Goal: Information Seeking & Learning: Learn about a topic

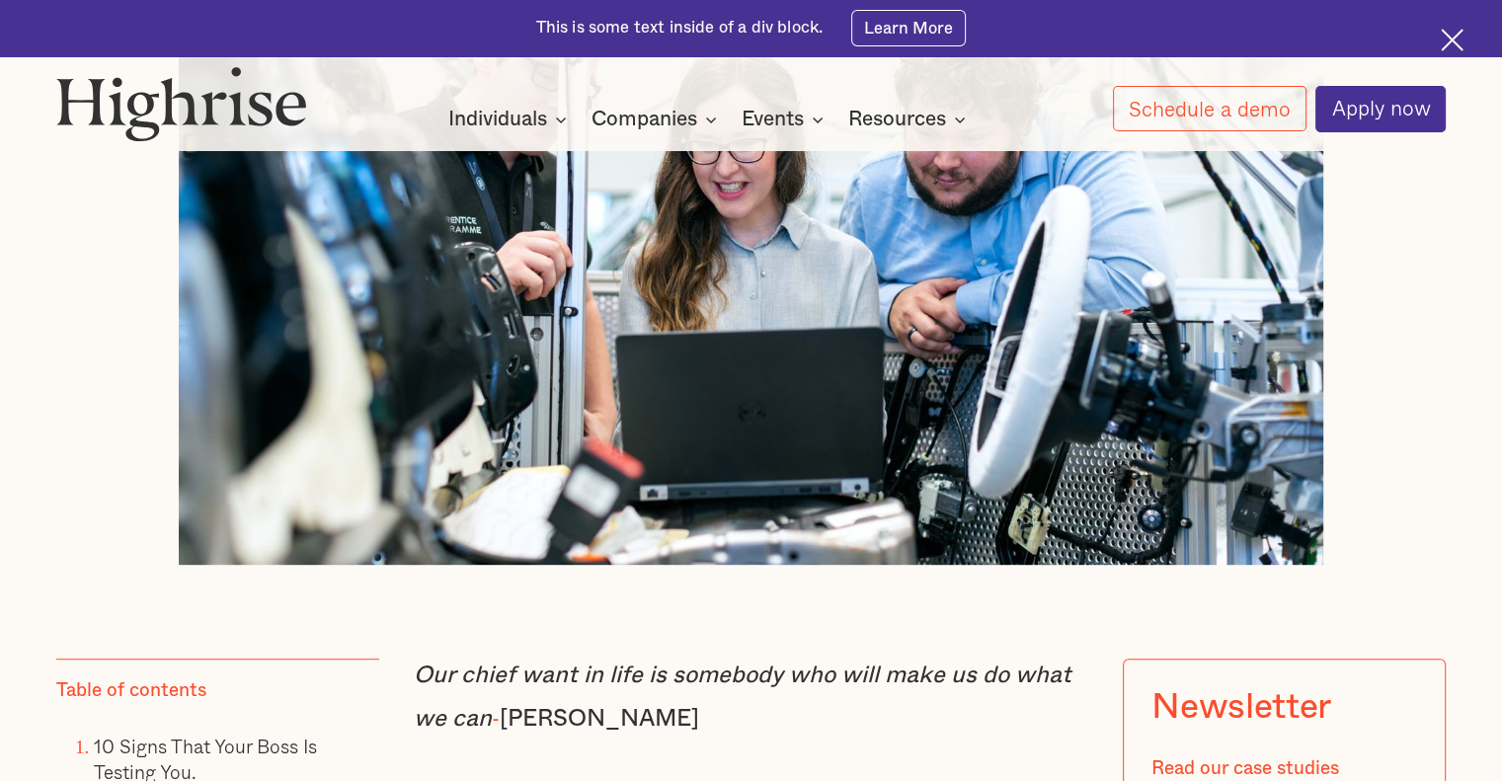
scroll to position [1086, 0]
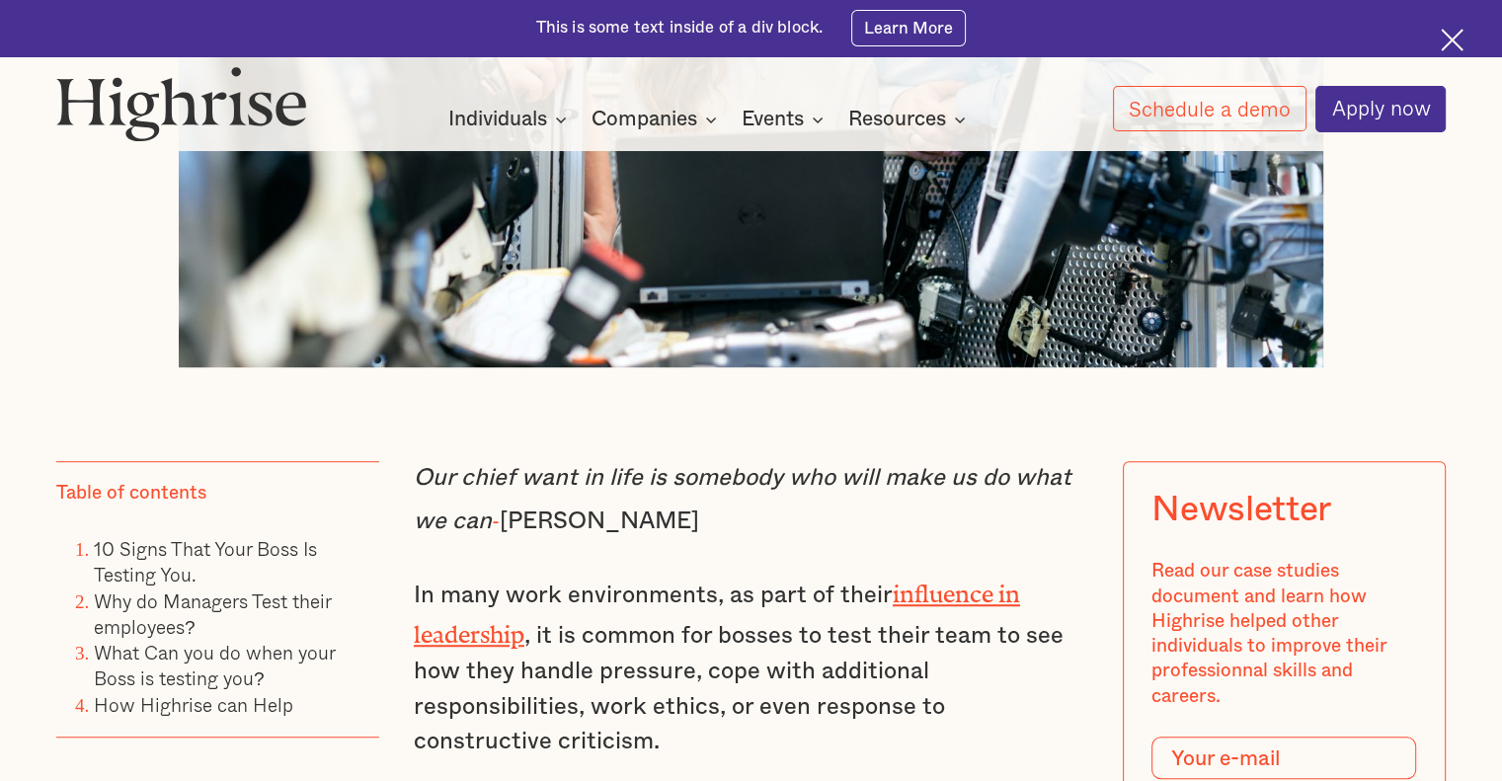
click at [1391, 367] on div at bounding box center [751, 64] width 1390 height 605
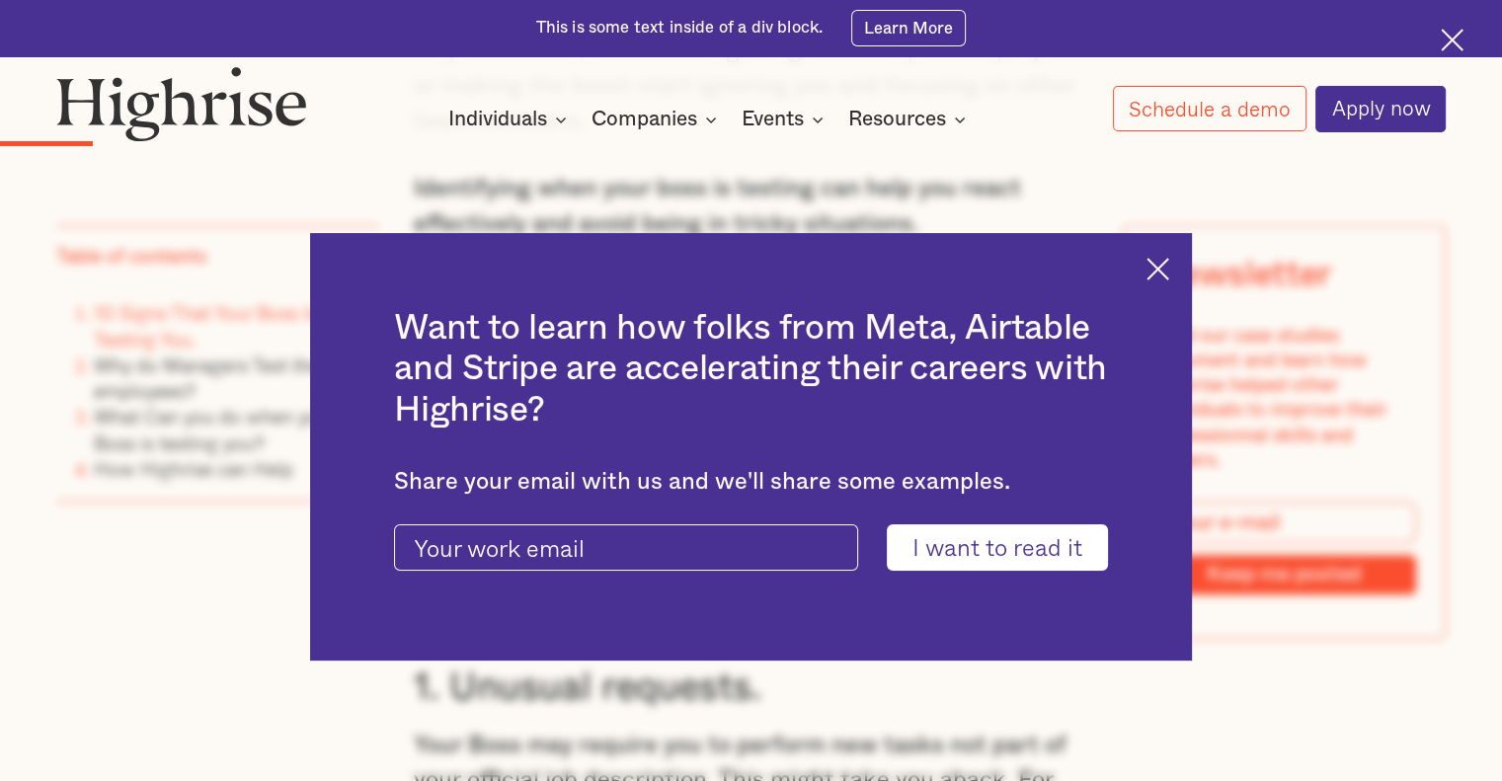
scroll to position [2074, 0]
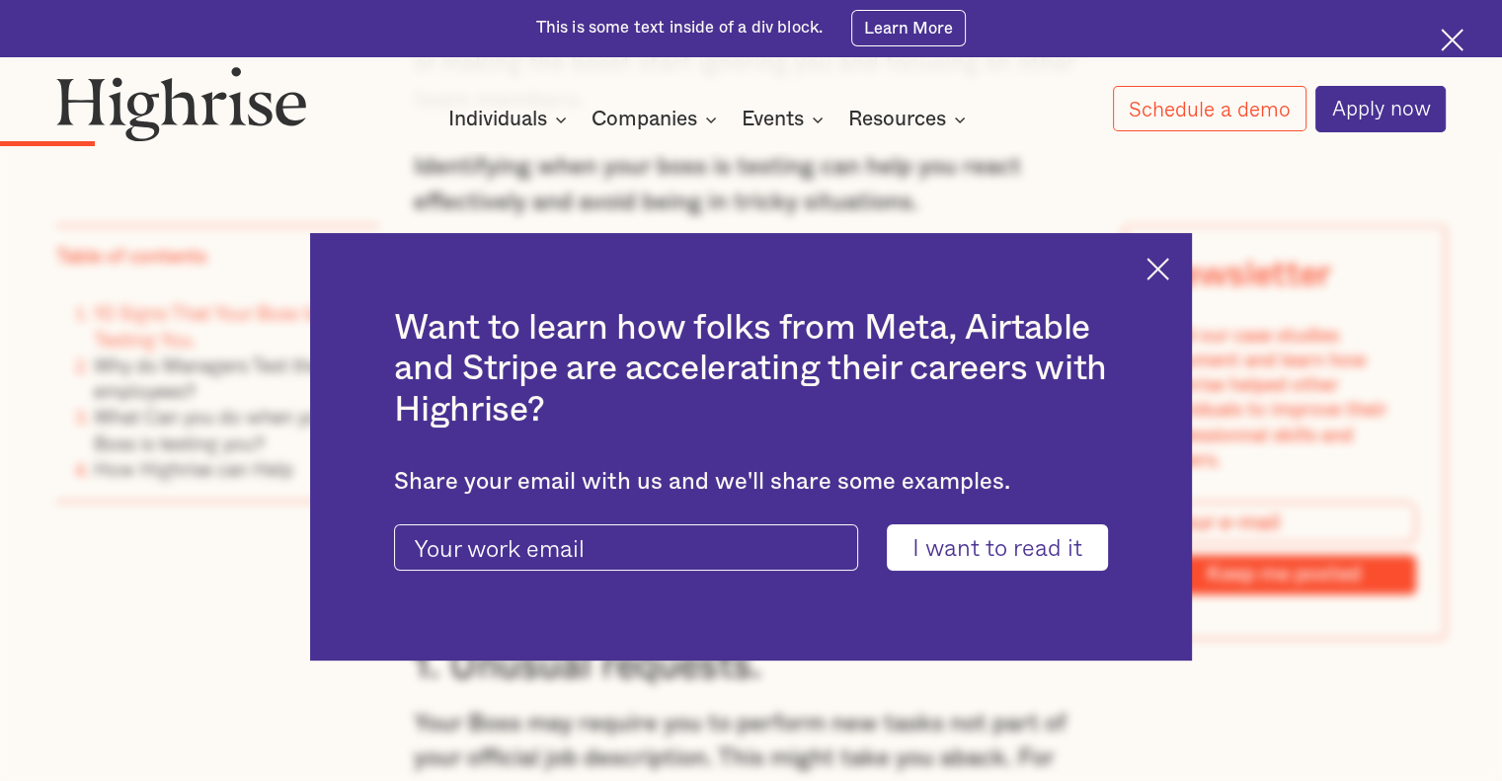
click at [1169, 265] on img at bounding box center [1158, 269] width 23 height 23
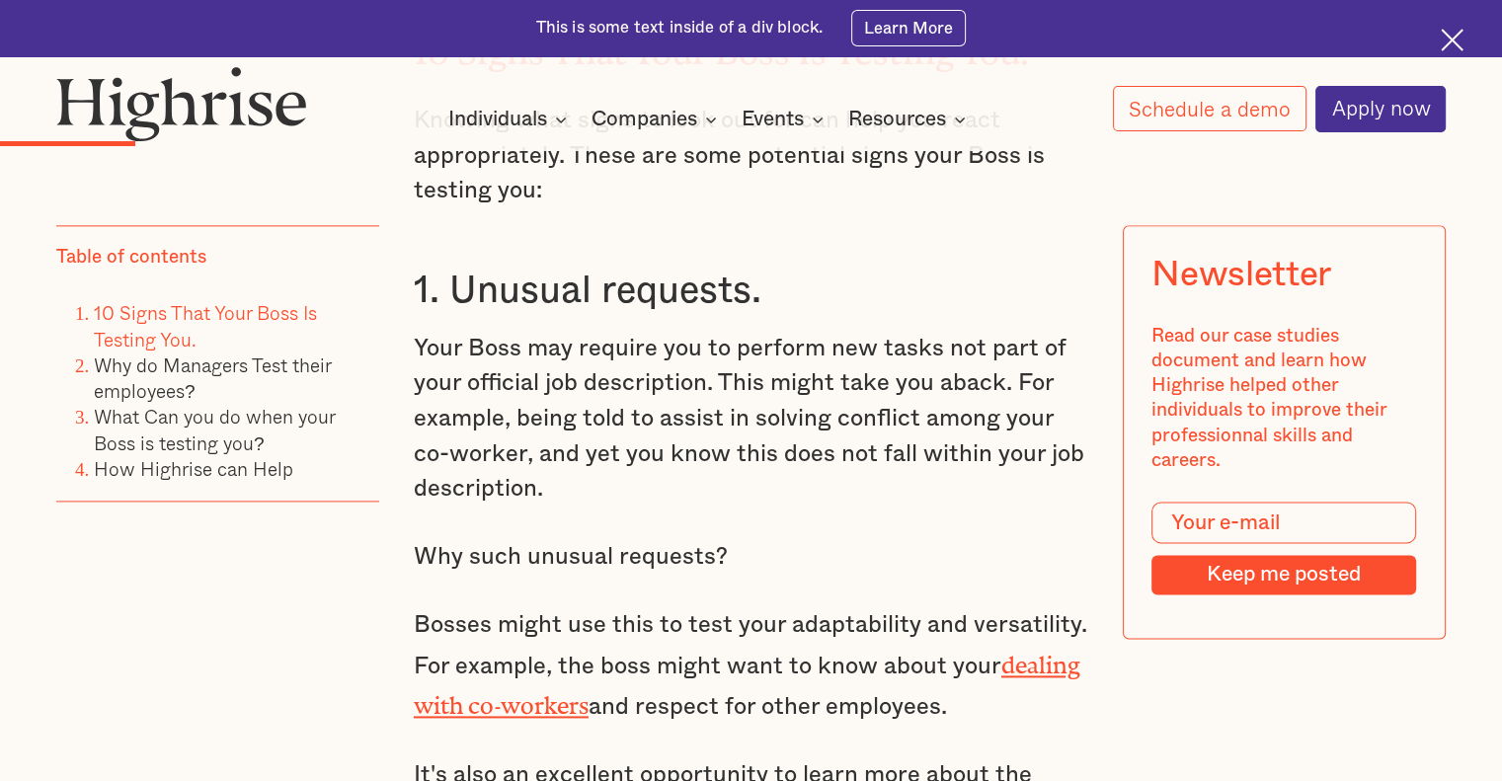
scroll to position [2469, 0]
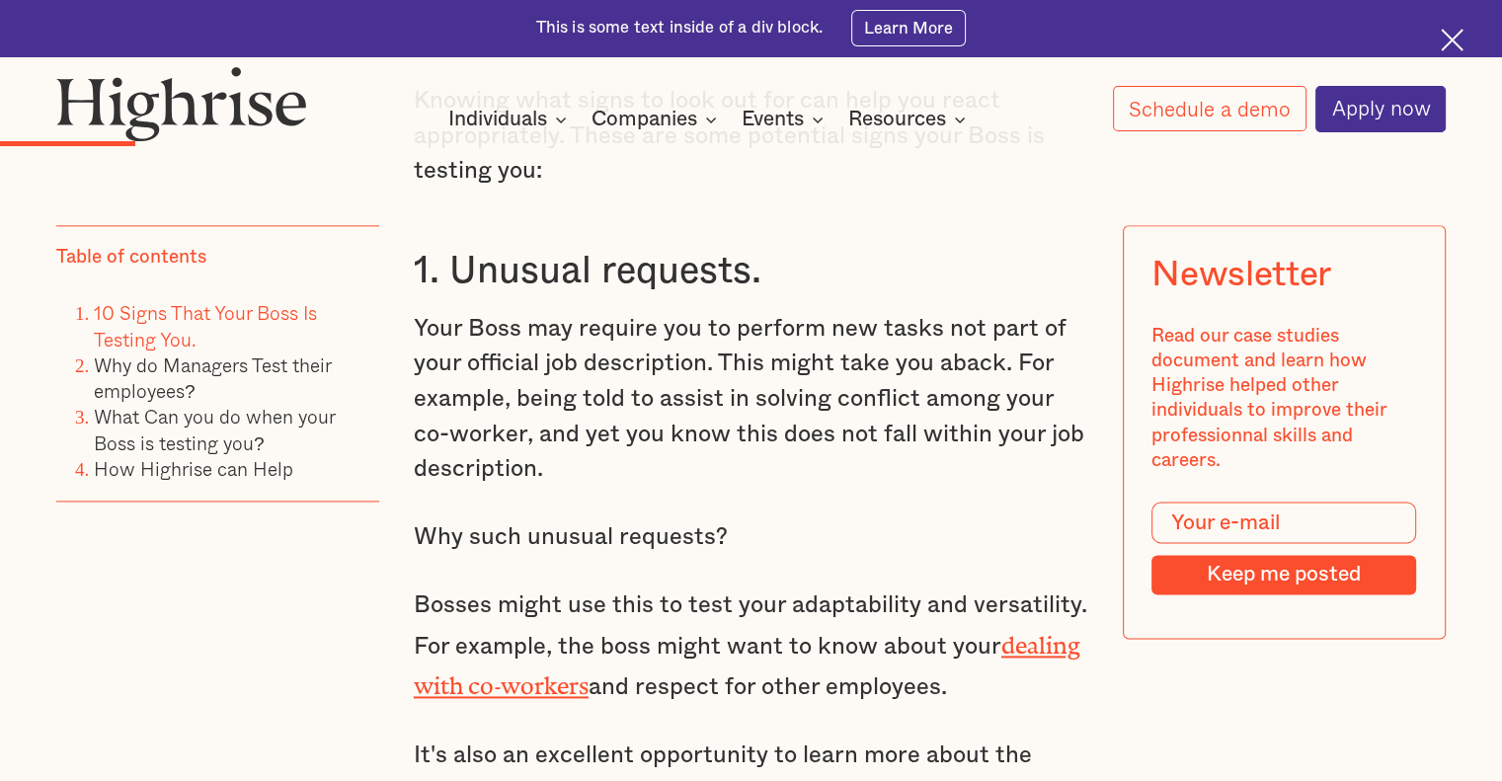
click at [433, 312] on p "Your Boss may require you to perform new tasks not part of your official job de…" at bounding box center [751, 400] width 675 height 176
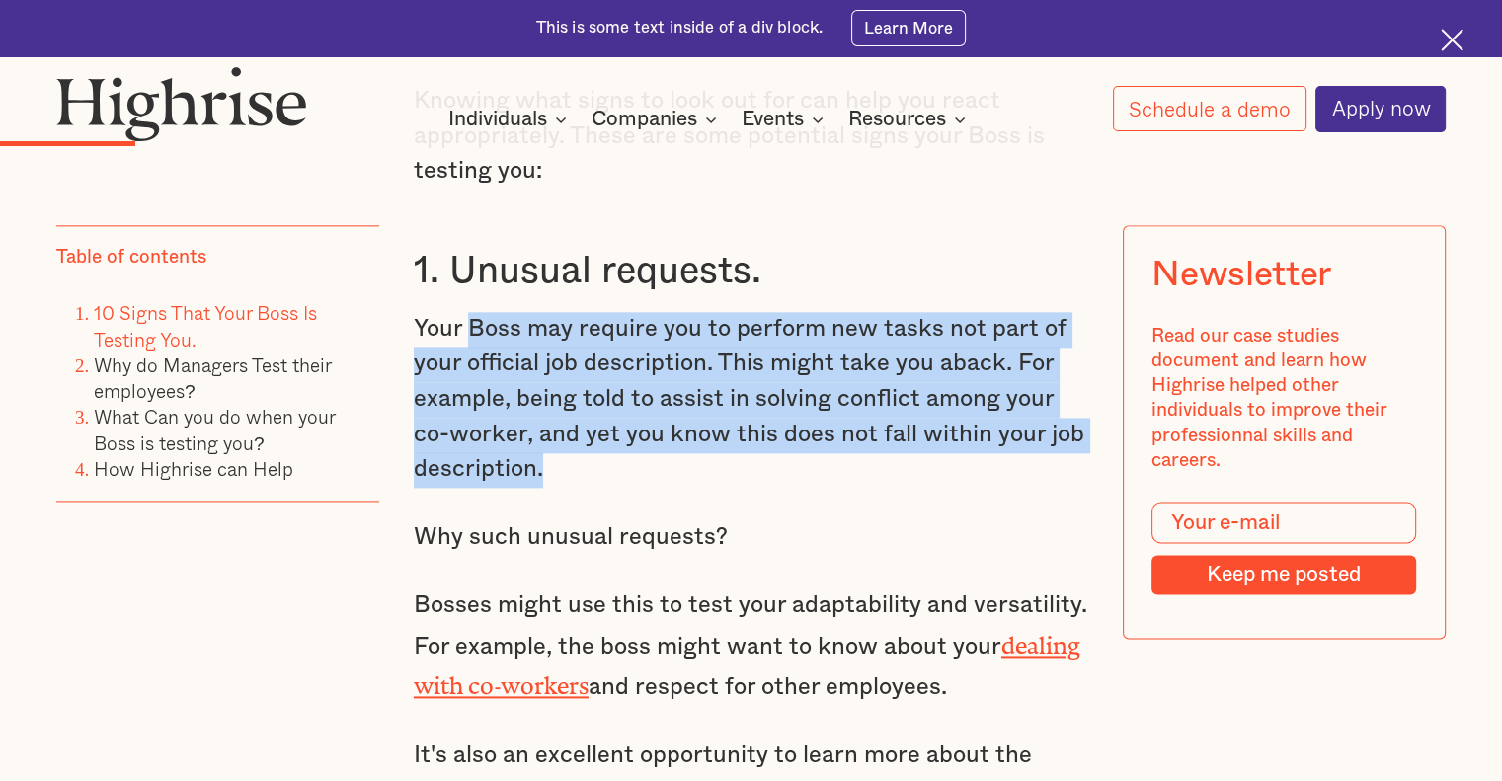
drag, startPoint x: 569, startPoint y: 310, endPoint x: 886, endPoint y: 453, distance: 347.9
click at [886, 453] on p "Your Boss may require you to perform new tasks not part of your official job de…" at bounding box center [751, 400] width 675 height 176
click at [809, 450] on p "Your Boss may require you to perform new tasks not part of your official job de…" at bounding box center [751, 400] width 675 height 176
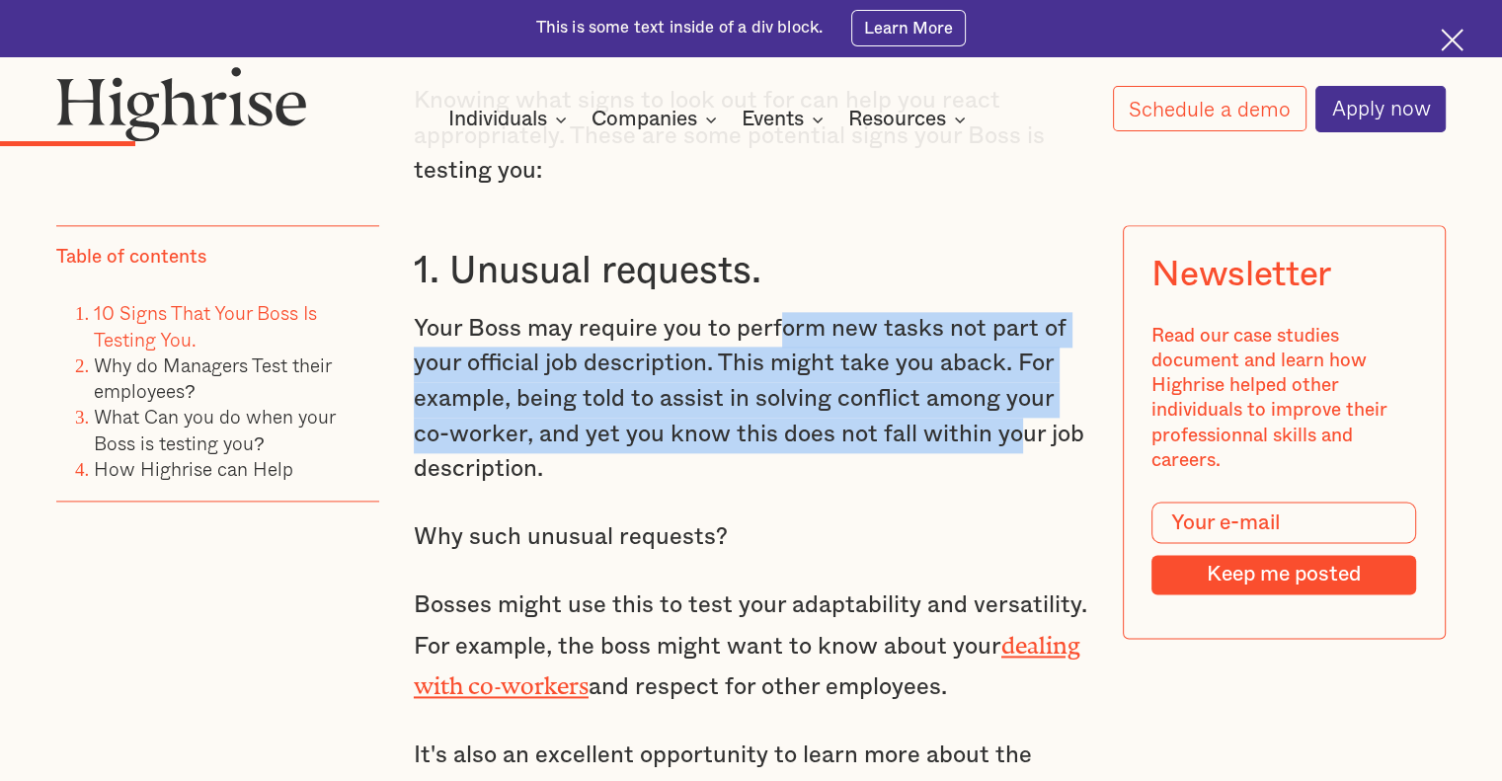
drag, startPoint x: 972, startPoint y: 328, endPoint x: 1020, endPoint y: 421, distance: 104.7
click at [1020, 420] on p "Your Boss may require you to perform new tasks not part of your official job de…" at bounding box center [751, 400] width 675 height 176
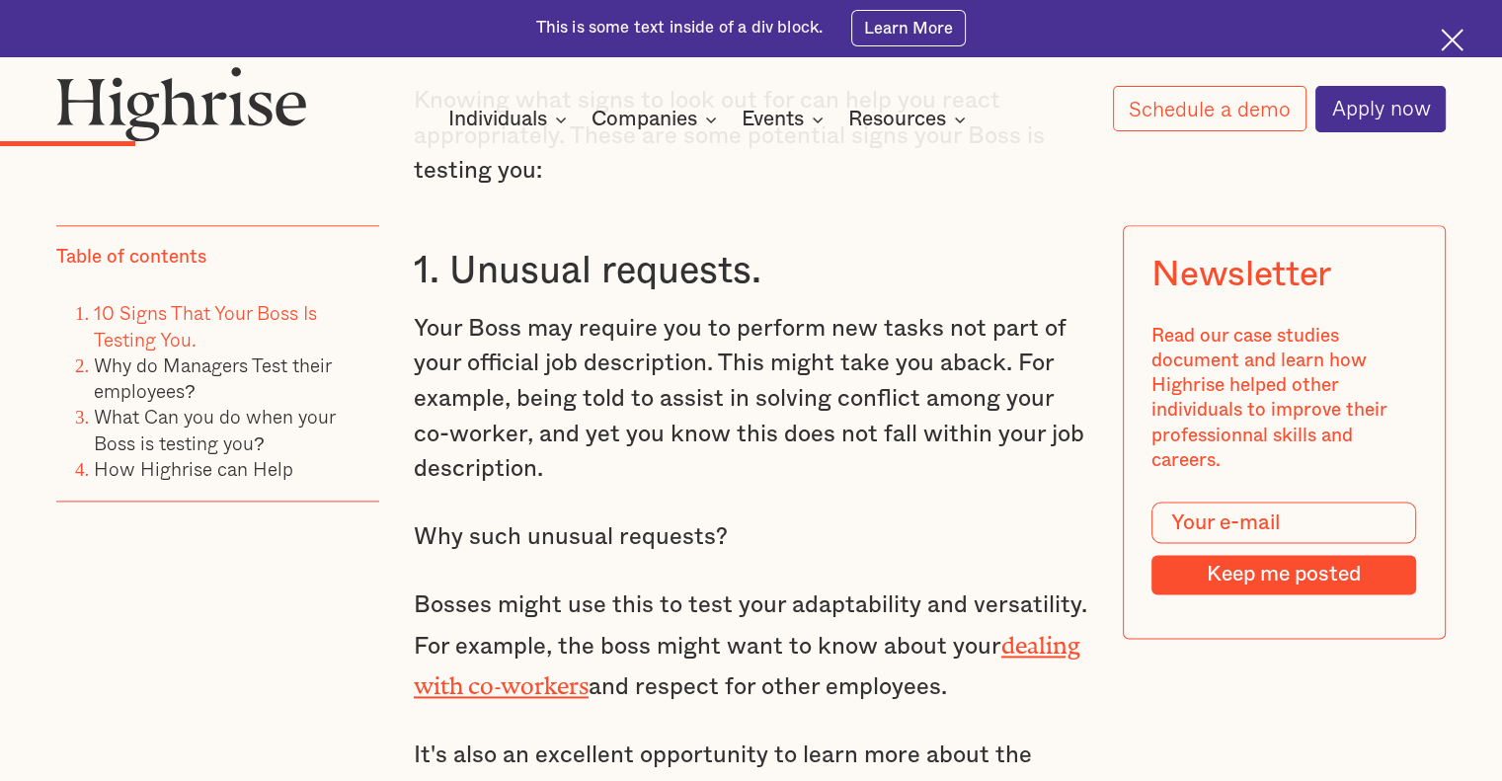
click at [846, 445] on p "Your Boss may require you to perform new tasks not part of your official job de…" at bounding box center [751, 400] width 675 height 176
click at [839, 445] on p "Your Boss may require you to perform new tasks not part of your official job de…" at bounding box center [751, 400] width 675 height 176
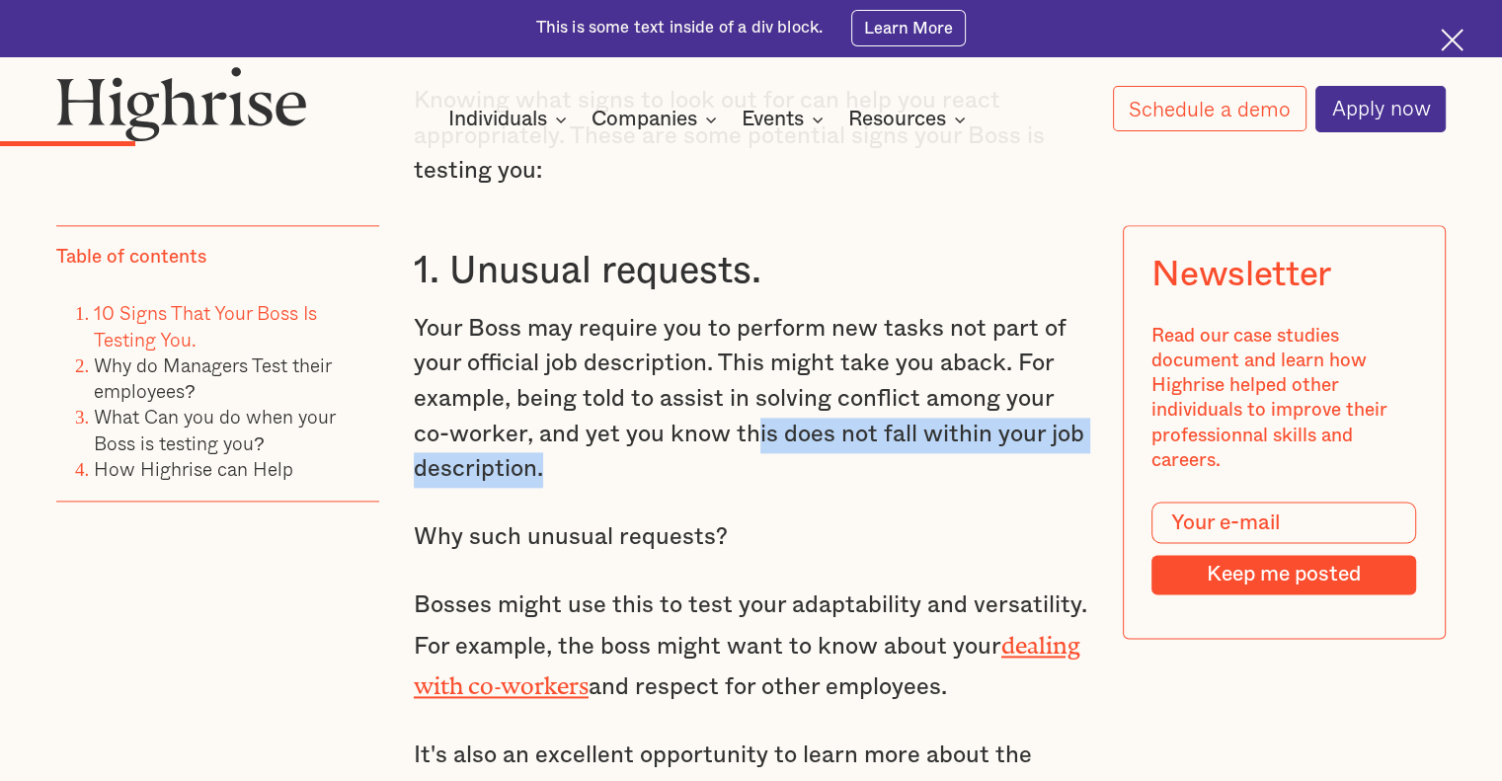
drag, startPoint x: 757, startPoint y: 406, endPoint x: 952, endPoint y: 445, distance: 198.5
click at [952, 445] on p "Your Boss may require you to perform new tasks not part of your official job de…" at bounding box center [751, 400] width 675 height 176
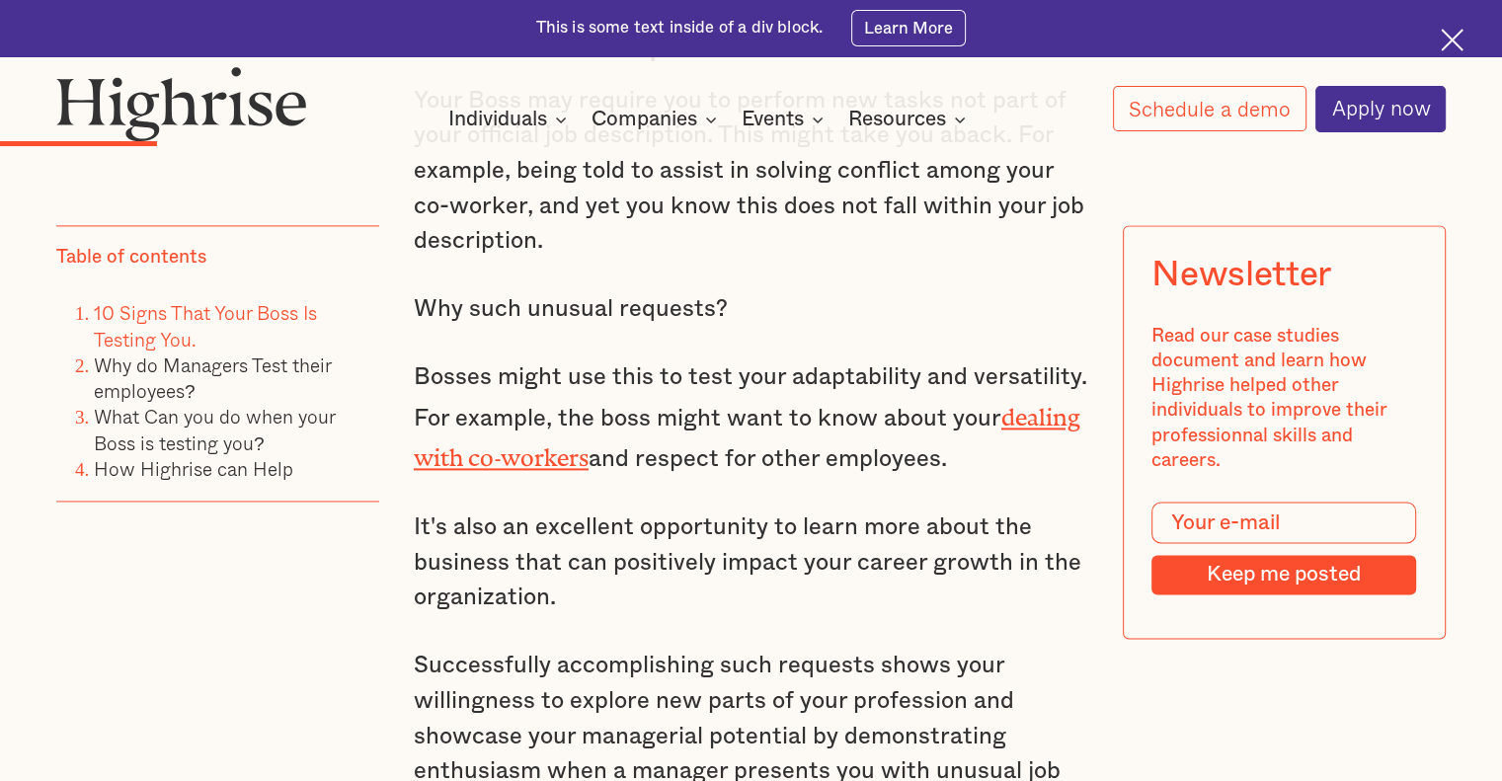
scroll to position [2667, 0]
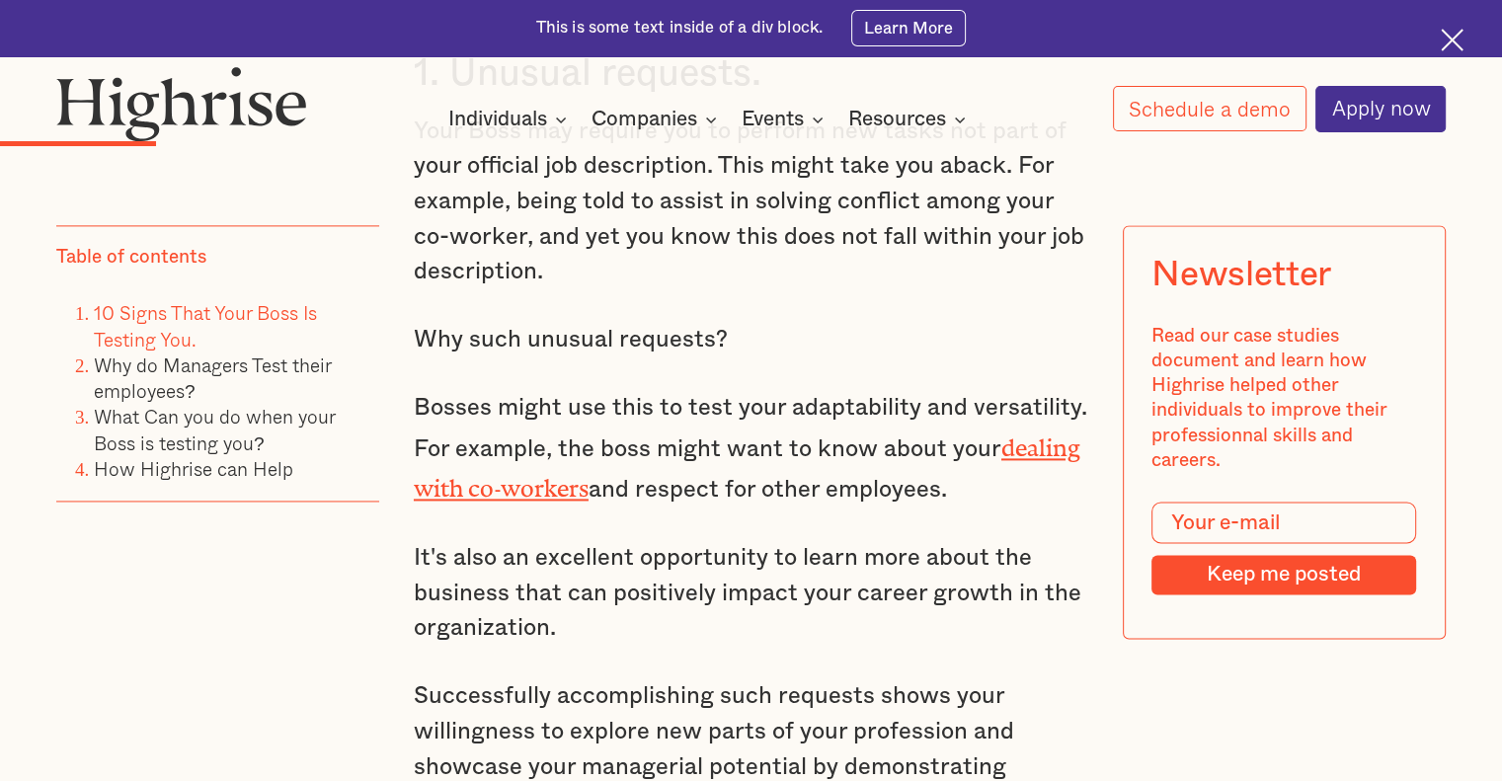
click at [1055, 212] on p "Your Boss may require you to perform new tasks not part of your official job de…" at bounding box center [751, 203] width 675 height 176
click at [648, 391] on p "Bosses might use this to test your adaptability and versatility. For example, t…" at bounding box center [751, 450] width 675 height 118
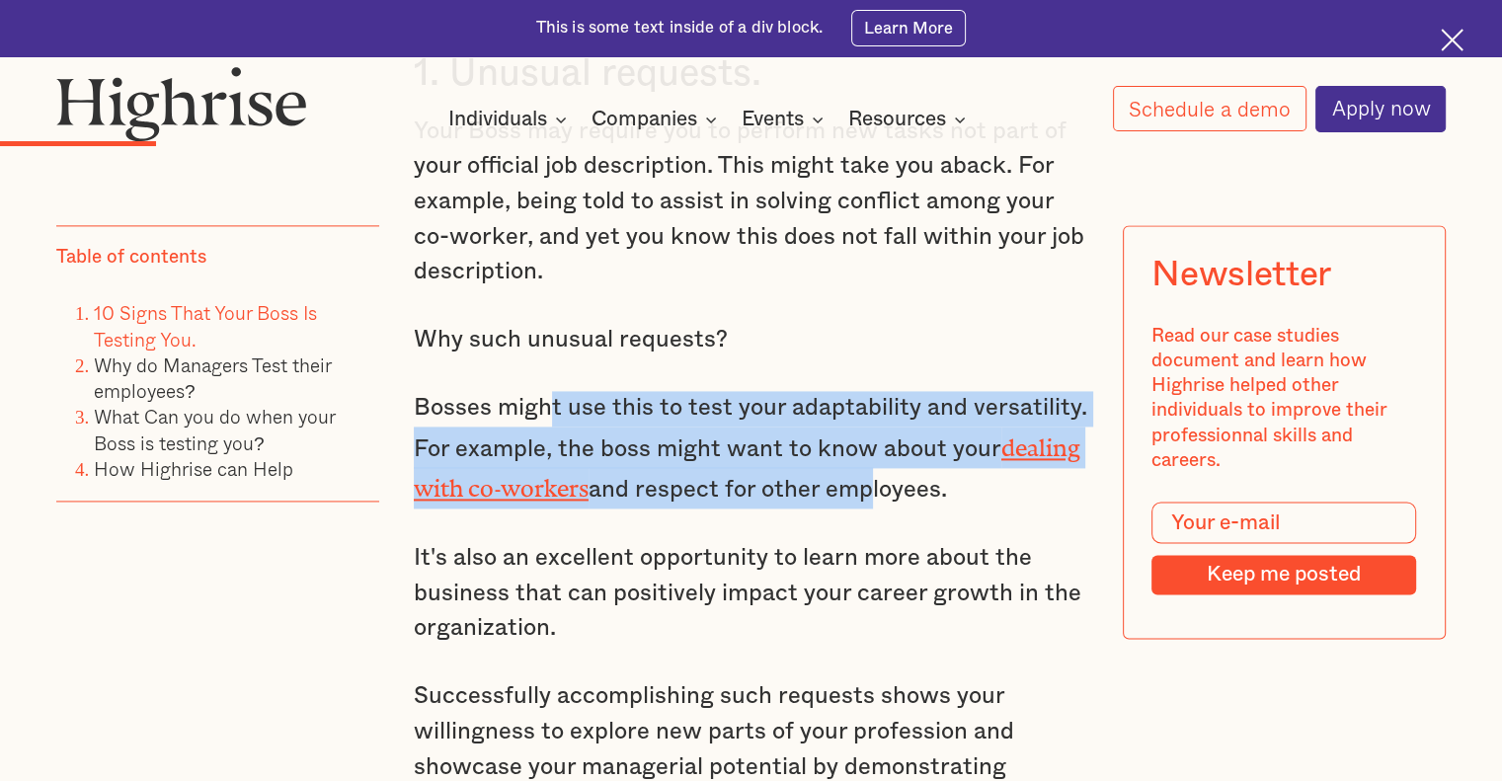
drag, startPoint x: 549, startPoint y: 366, endPoint x: 865, endPoint y: 465, distance: 331.1
click at [865, 465] on p "Bosses might use this to test your adaptability and versatility. For example, t…" at bounding box center [751, 450] width 675 height 118
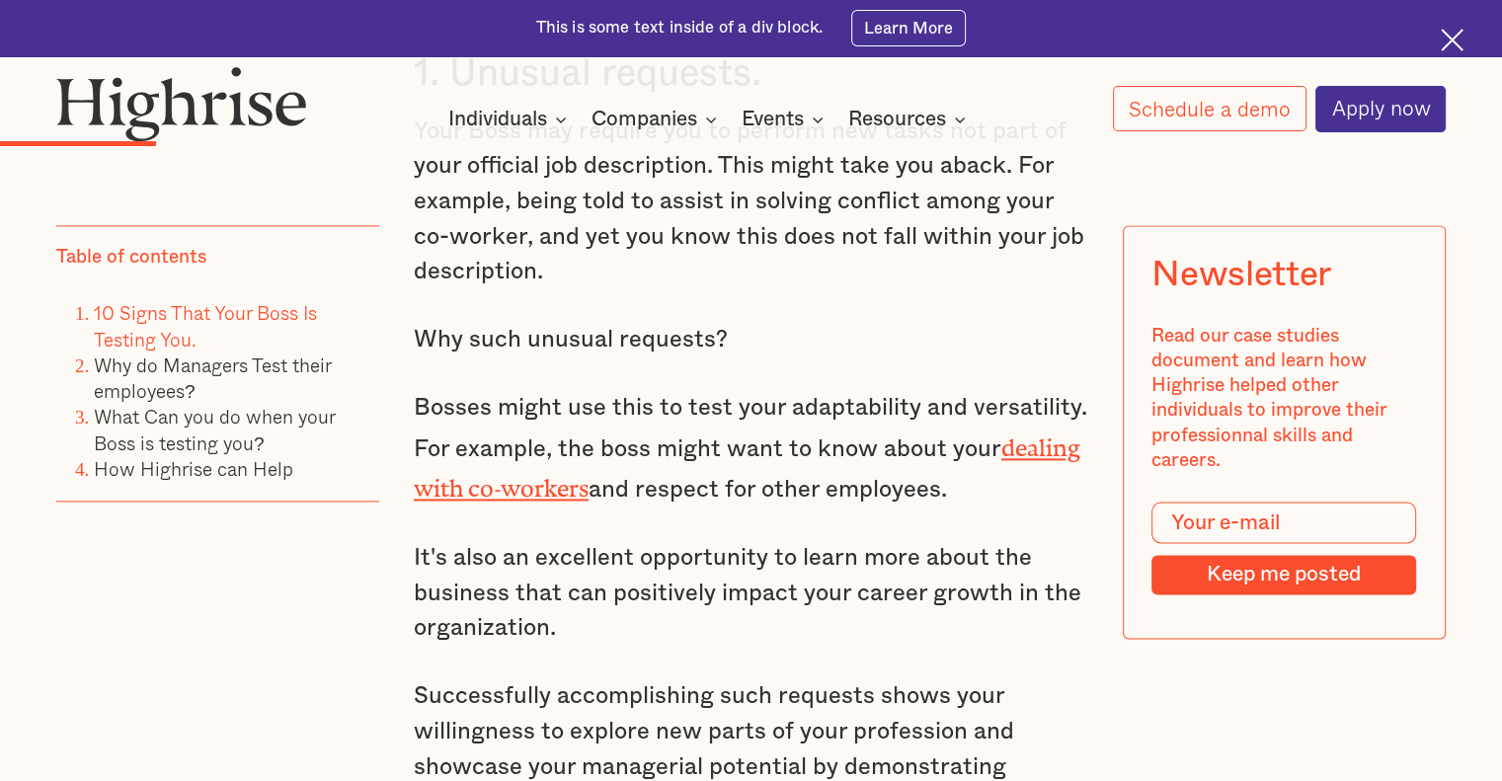
click at [825, 328] on p "Why such unusual requests?" at bounding box center [751, 341] width 675 height 36
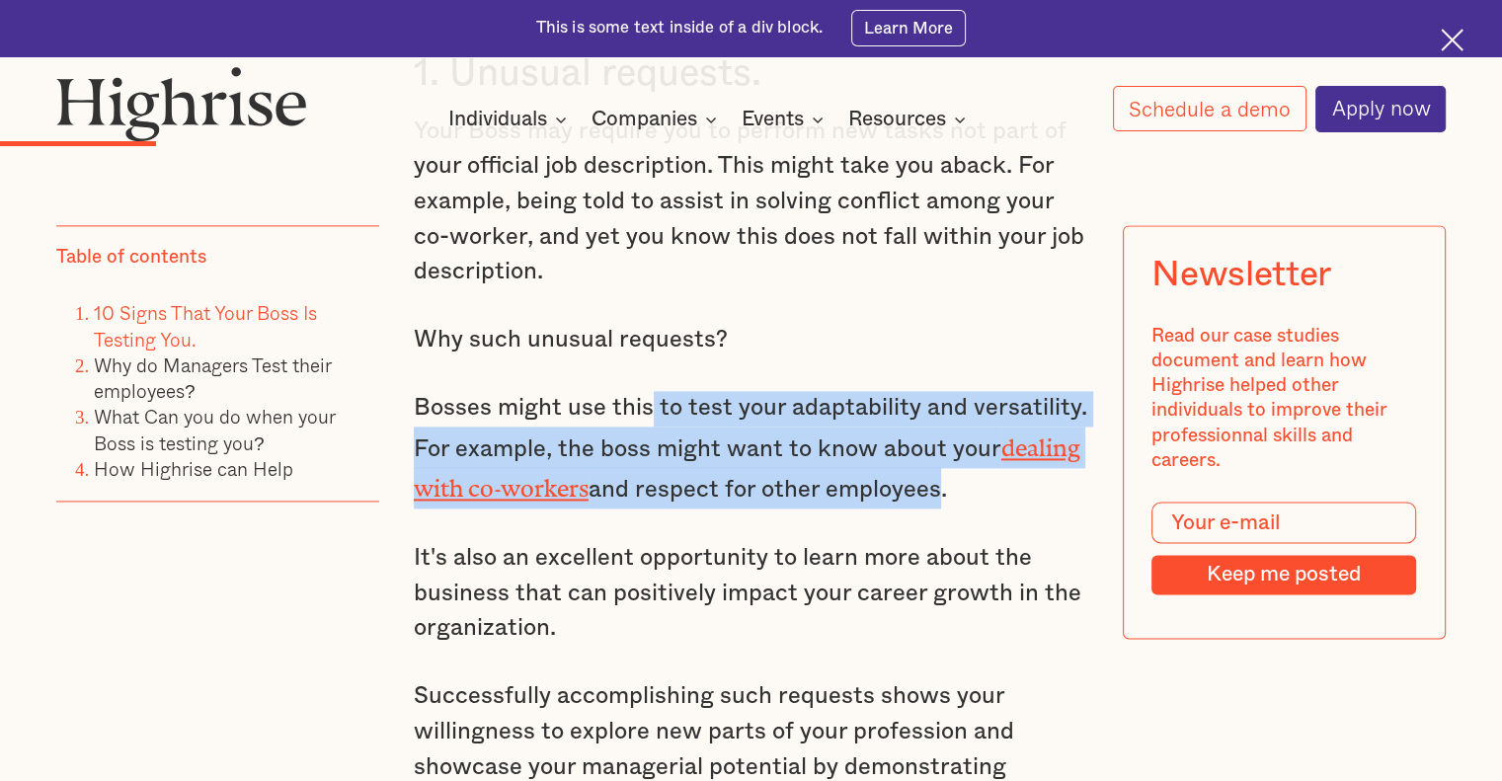
drag, startPoint x: 649, startPoint y: 388, endPoint x: 948, endPoint y: 468, distance: 309.8
click at [939, 467] on p "Bosses might use this to test your adaptability and versatility. For example, t…" at bounding box center [751, 450] width 675 height 118
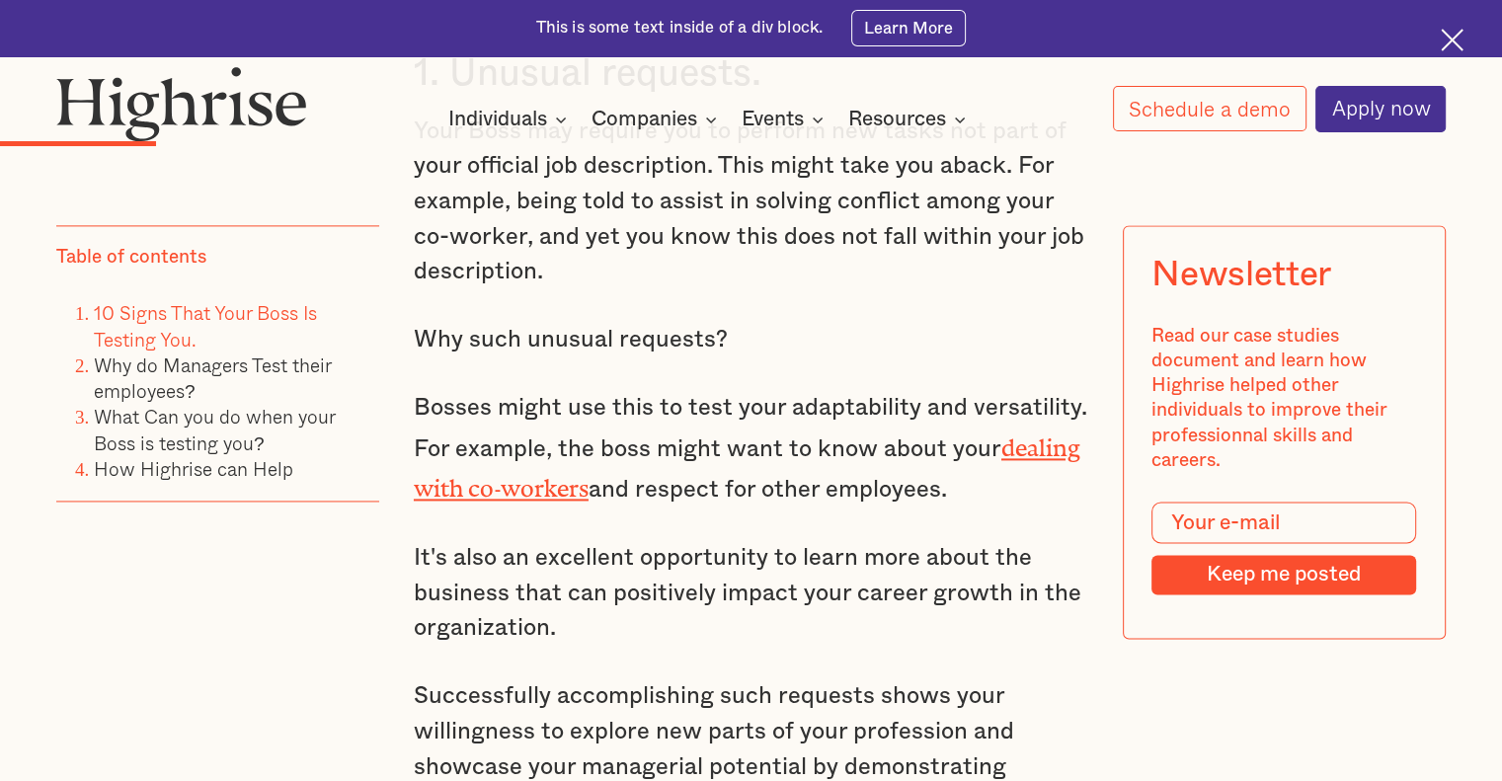
click at [970, 462] on p "Bosses might use this to test your adaptability and versatility. For example, t…" at bounding box center [751, 450] width 675 height 118
click at [967, 458] on p "Bosses might use this to test your adaptability and versatility. For example, t…" at bounding box center [751, 450] width 675 height 118
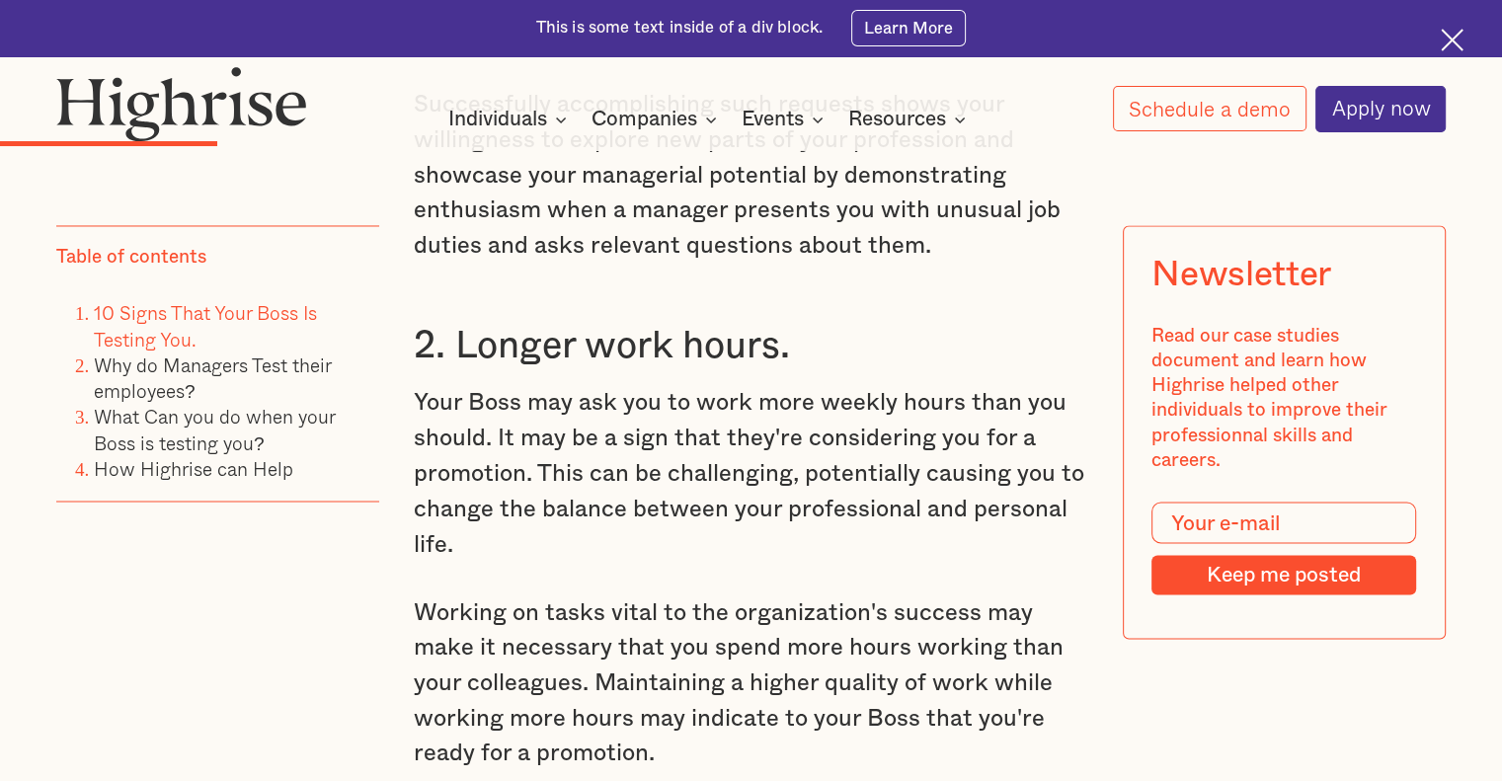
scroll to position [3259, 0]
click at [964, 449] on p "Your Boss may ask you to work more weekly hours than you should. It may be a si…" at bounding box center [751, 473] width 675 height 176
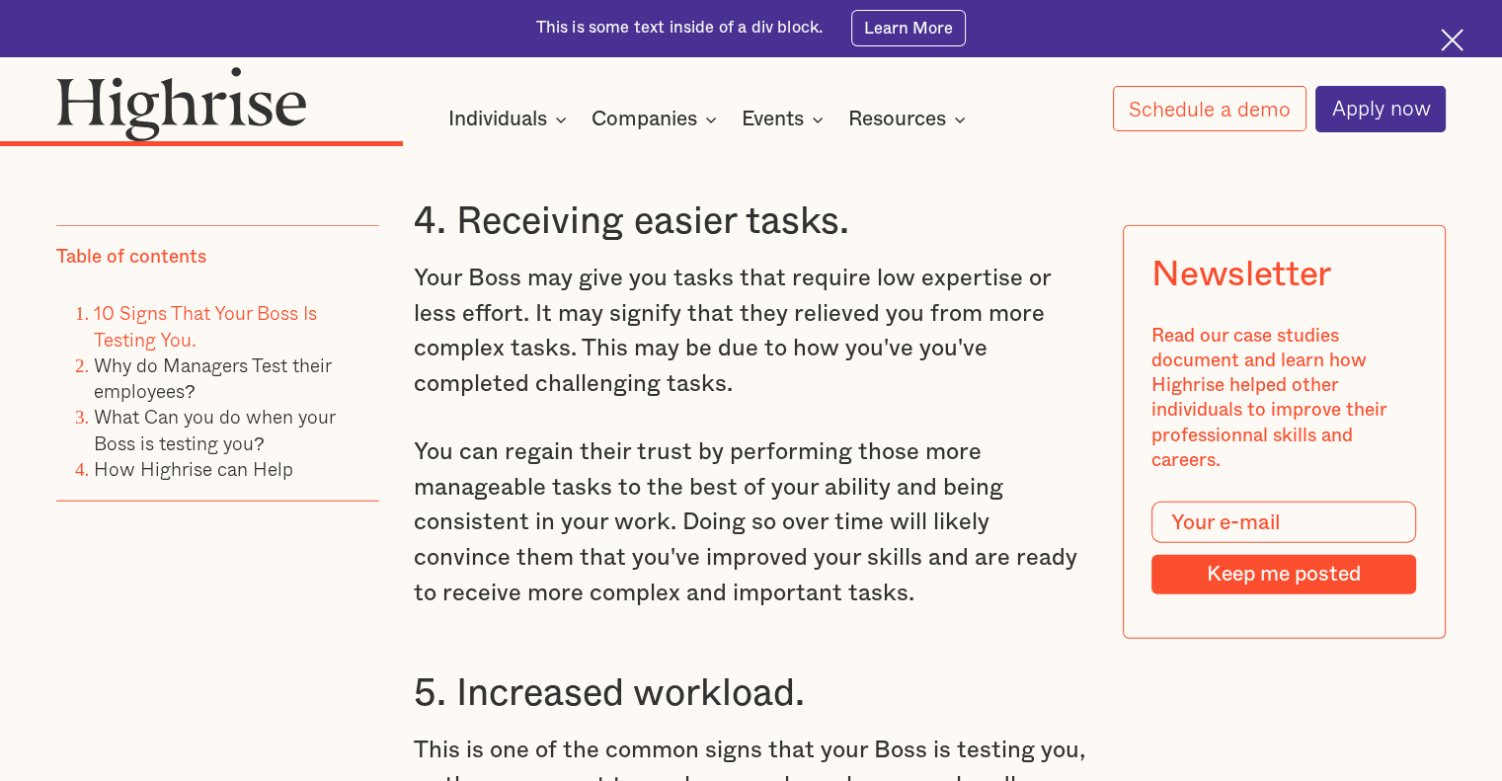
scroll to position [5234, 0]
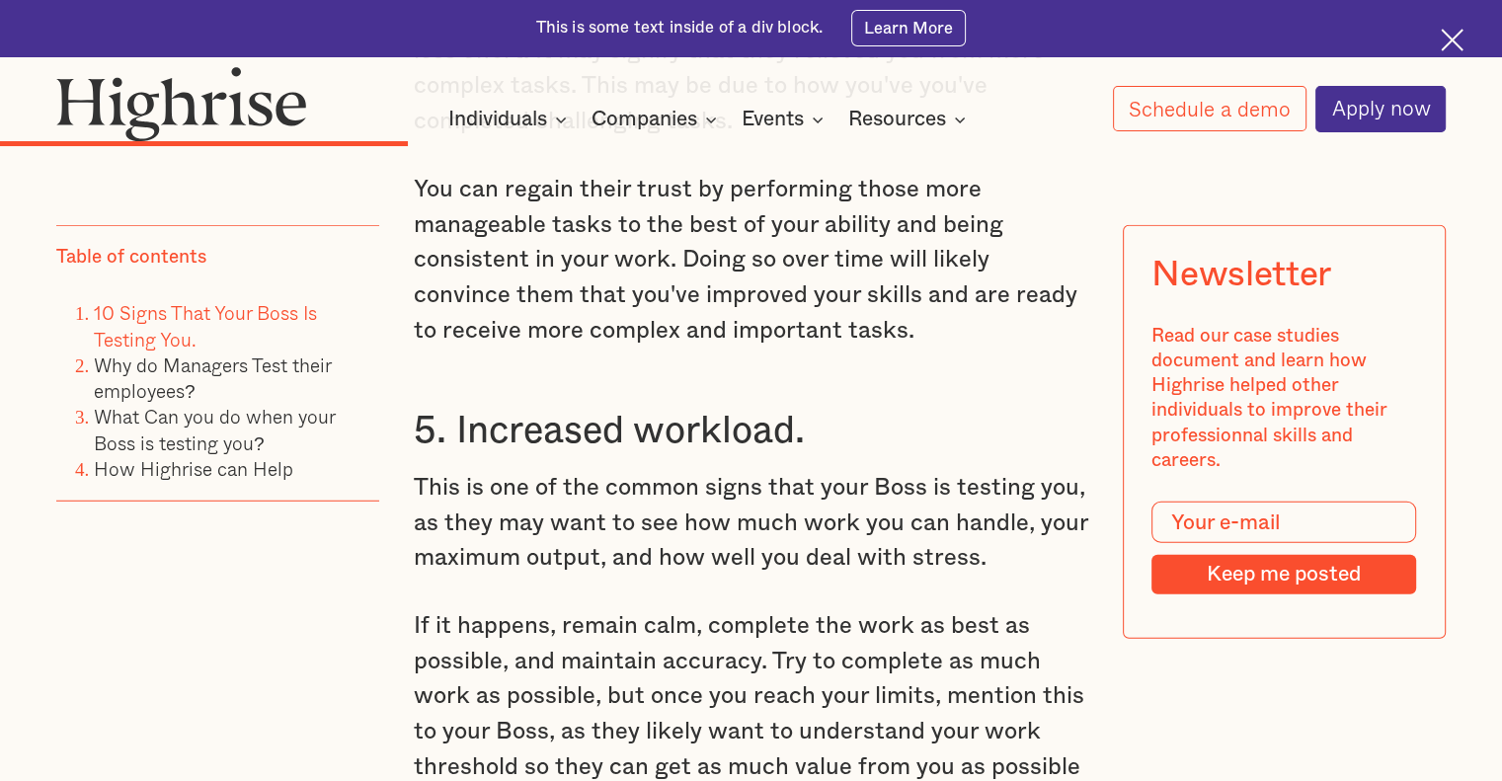
click at [573, 471] on p "This is one of the common signs that your Boss is testing you, as they may want…" at bounding box center [751, 524] width 675 height 106
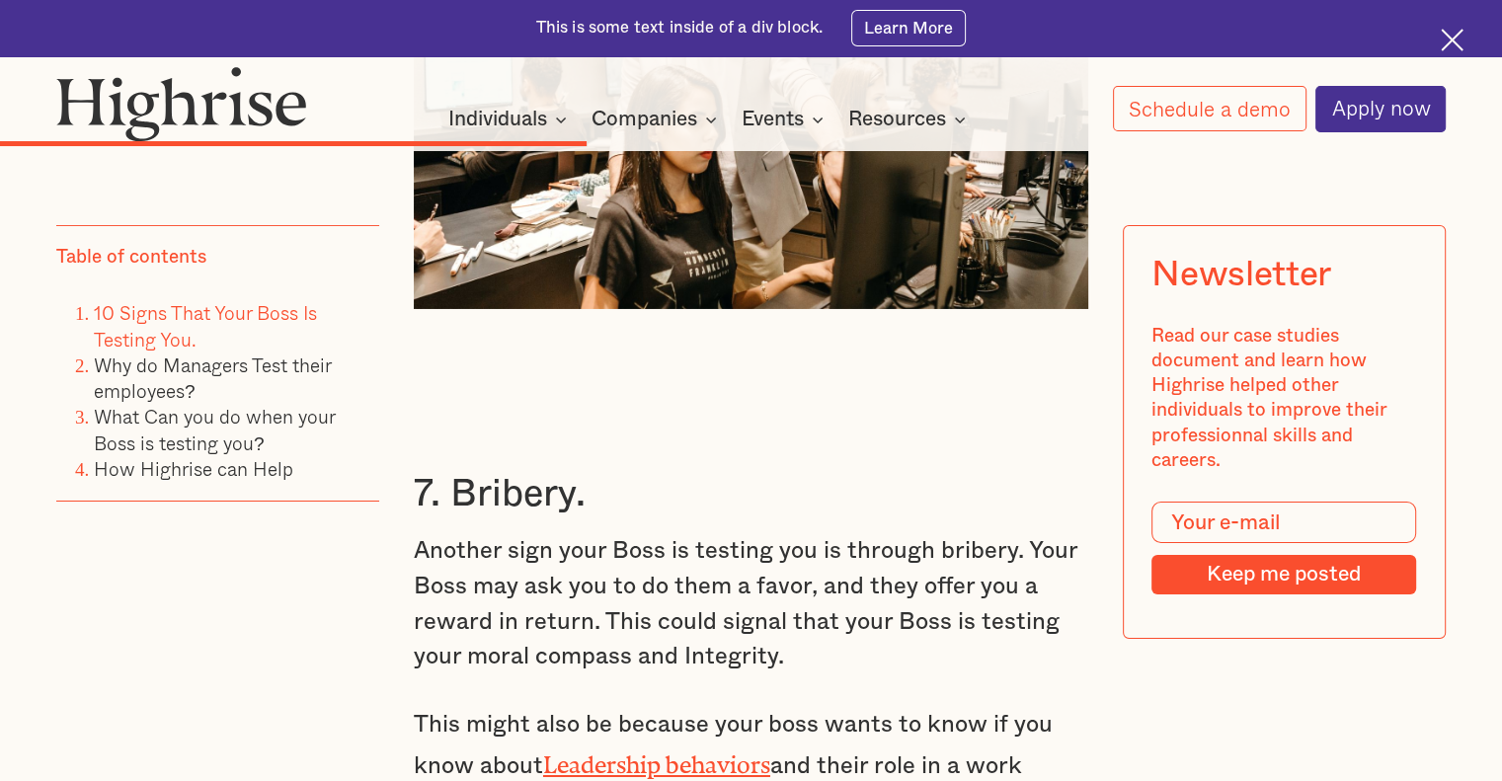
scroll to position [7012, 0]
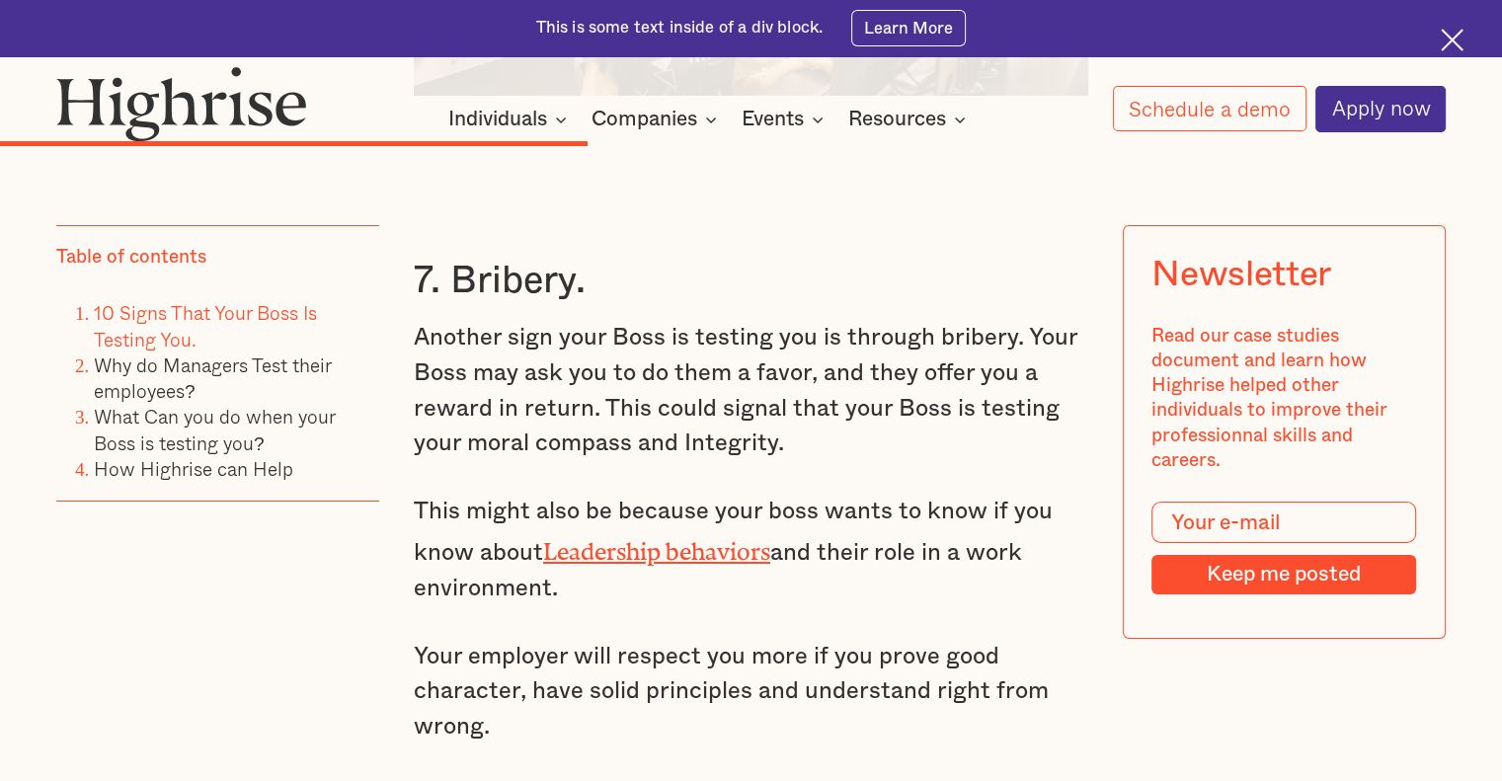
click at [597, 384] on p "Another sign your Boss is testing you is through bribery. Your Boss may ask you…" at bounding box center [751, 391] width 675 height 141
click at [597, 382] on p "Another sign your Boss is testing you is through bribery. Your Boss may ask you…" at bounding box center [751, 391] width 675 height 141
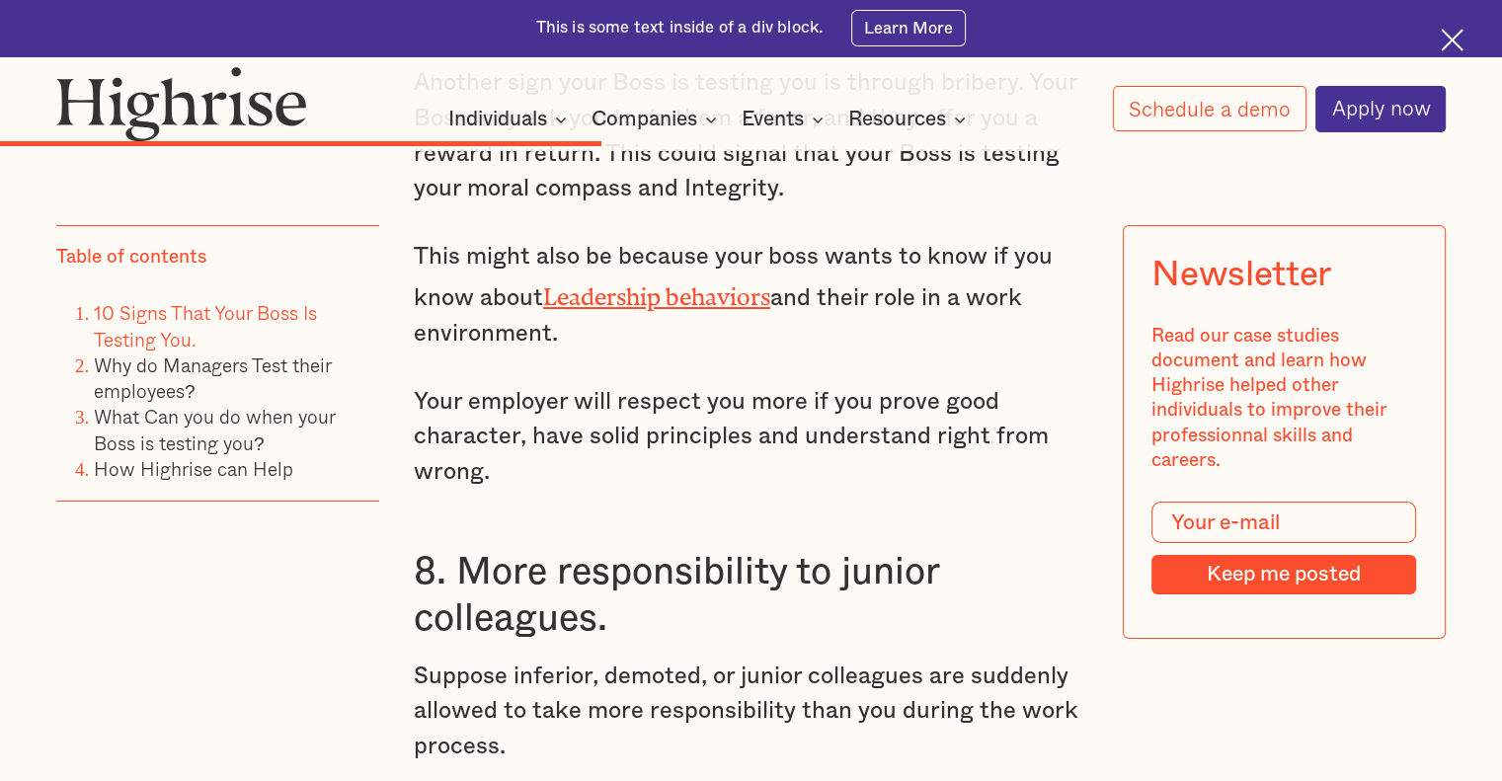
scroll to position [7605, 0]
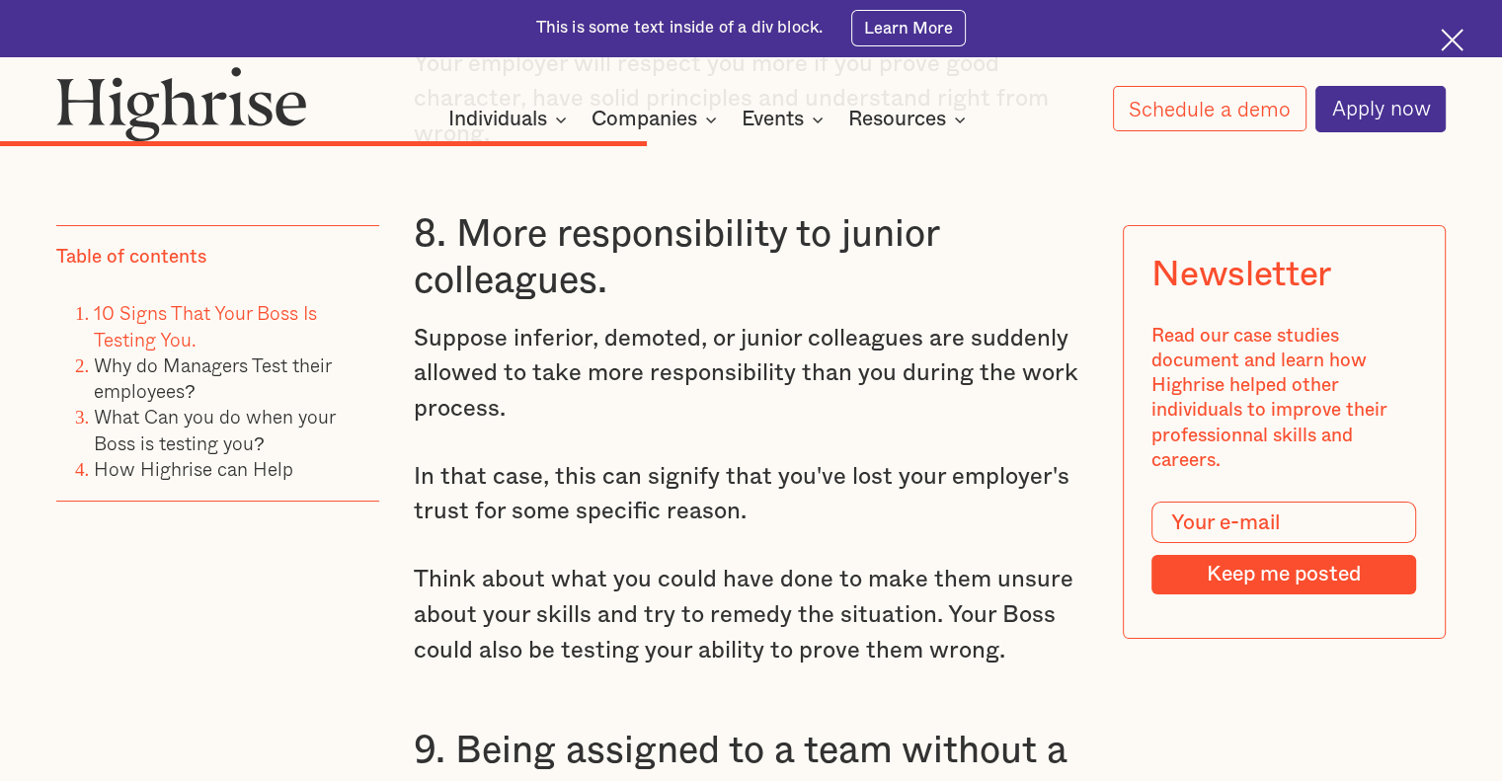
click at [597, 382] on p "Suppose inferior, demoted, or junior colleagues are suddenly allowed to take mo…" at bounding box center [751, 375] width 675 height 106
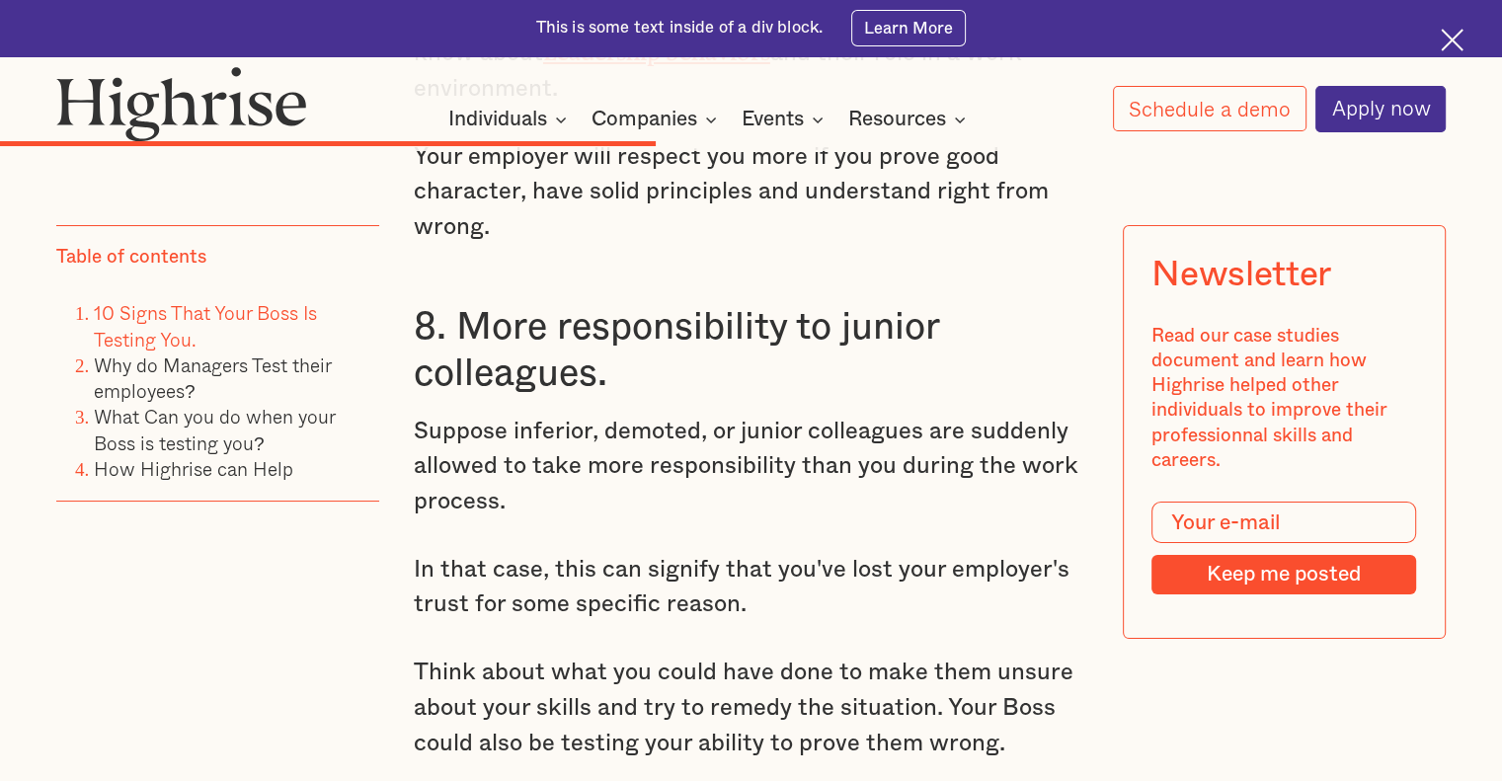
scroll to position [7703, 0]
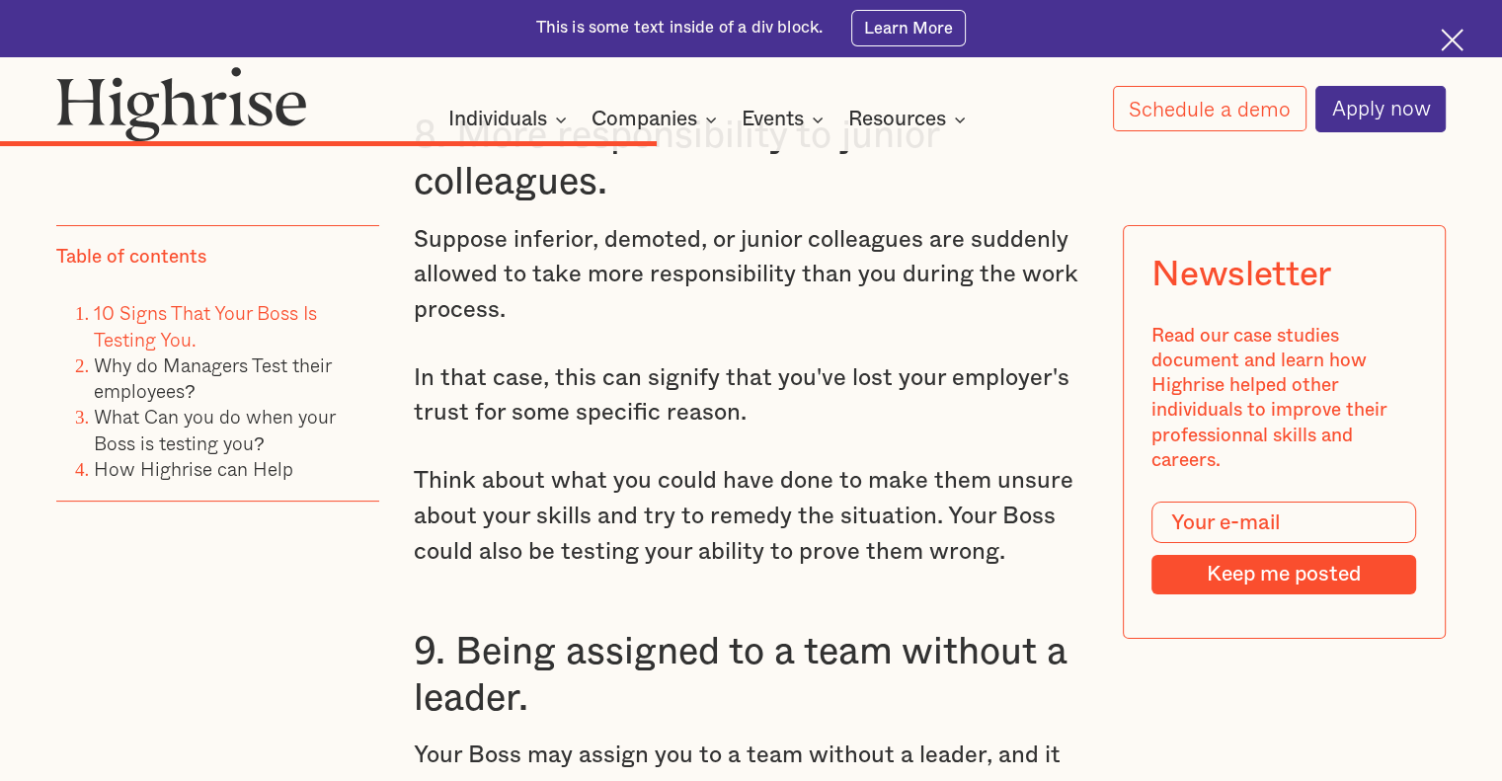
click at [668, 301] on div "7. Bribery. Another sign your Boss is testing you is through bribery. Your Boss…" at bounding box center [751, 572] width 675 height 2128
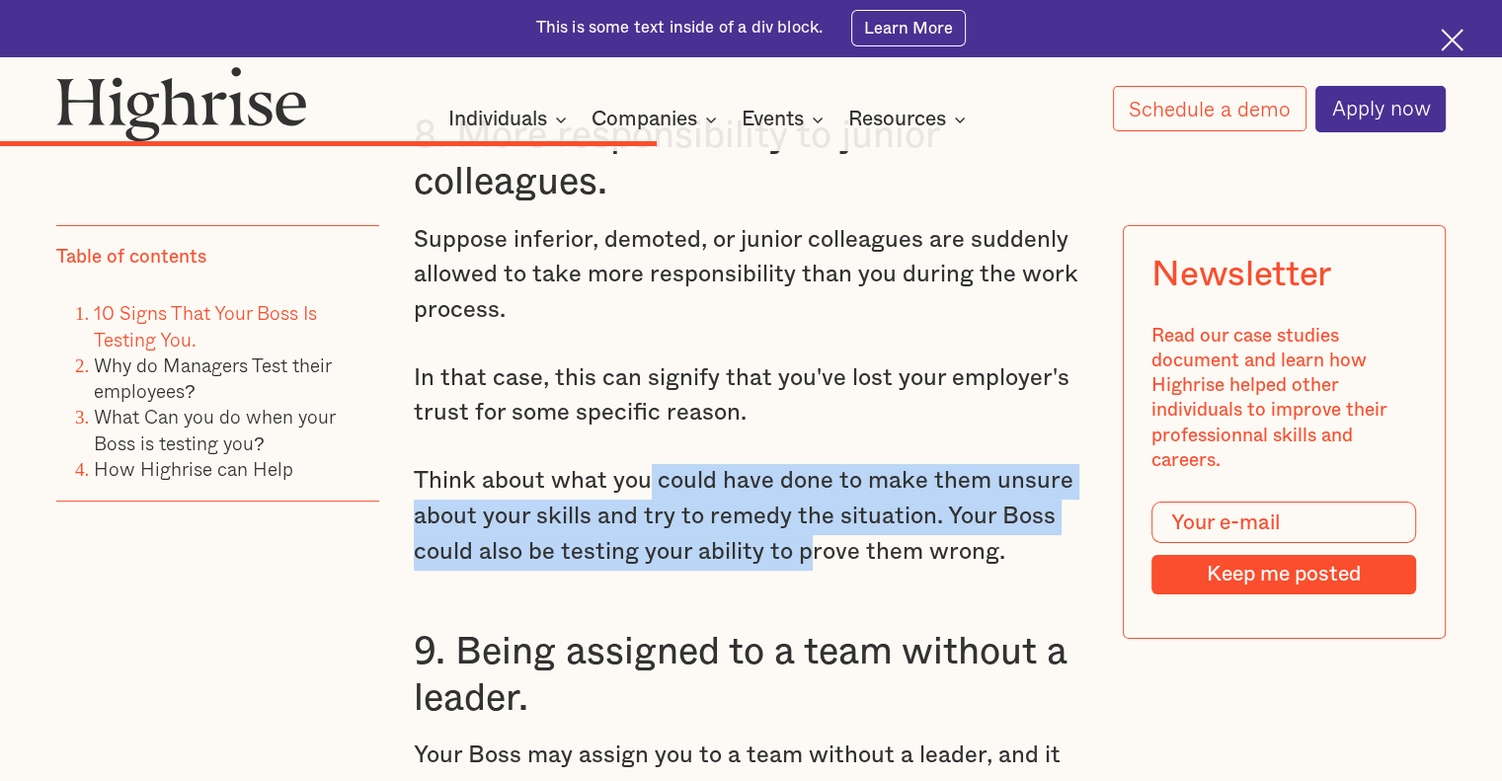
drag, startPoint x: 647, startPoint y: 414, endPoint x: 808, endPoint y: 521, distance: 193.7
click at [806, 521] on div "7. Bribery. Another sign your Boss is testing you is through bribery. Your Boss…" at bounding box center [751, 572] width 675 height 2128
click at [809, 521] on p "Think about what you could have done to make them unsure about your skills and …" at bounding box center [751, 517] width 675 height 106
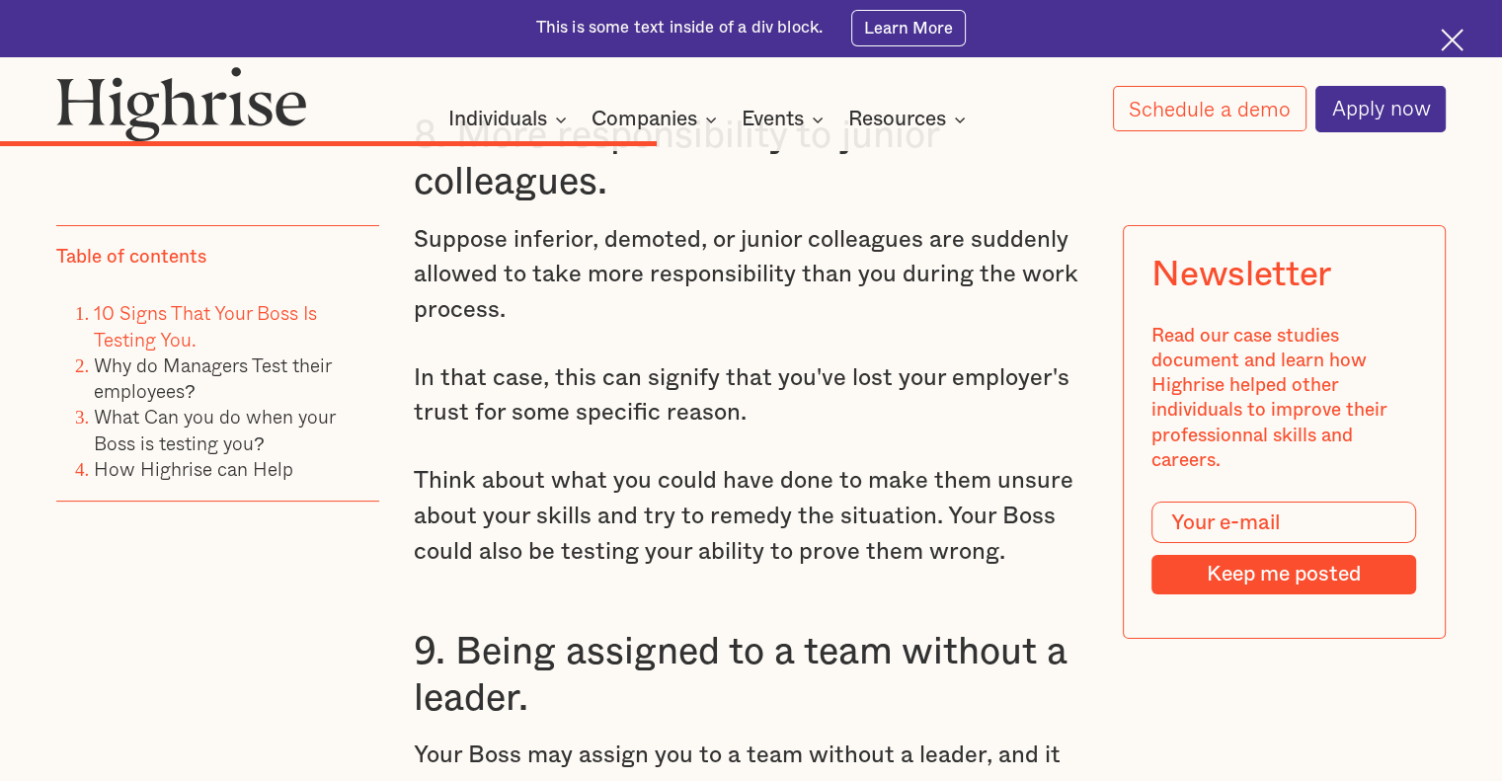
click at [809, 521] on p "Think about what you could have done to make them unsure about your skills and …" at bounding box center [751, 517] width 675 height 106
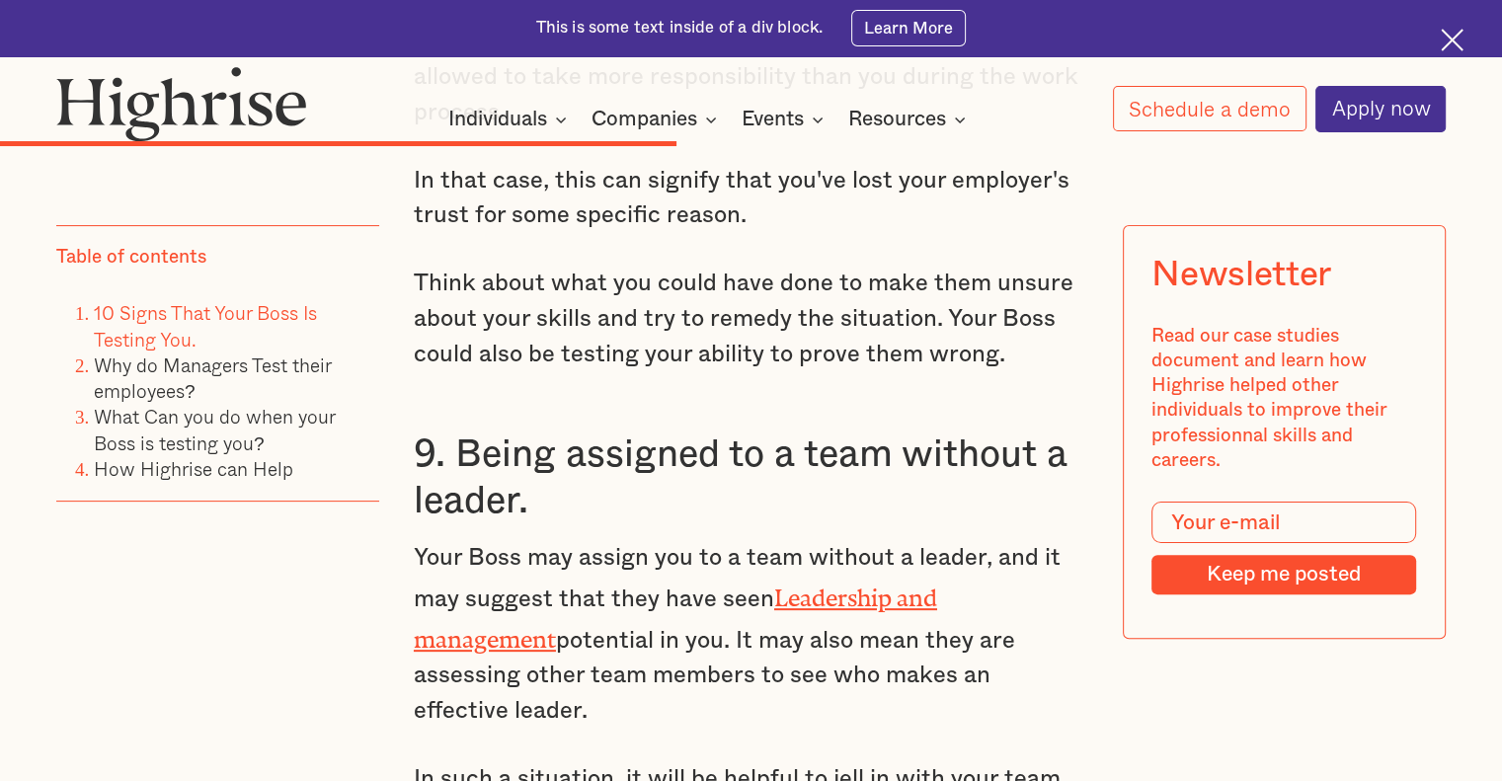
click at [959, 313] on p "Think about what you could have done to make them unsure about your skills and …" at bounding box center [751, 320] width 675 height 106
click at [794, 432] on h3 "9. Being assigned to a team without a leader." at bounding box center [751, 479] width 675 height 94
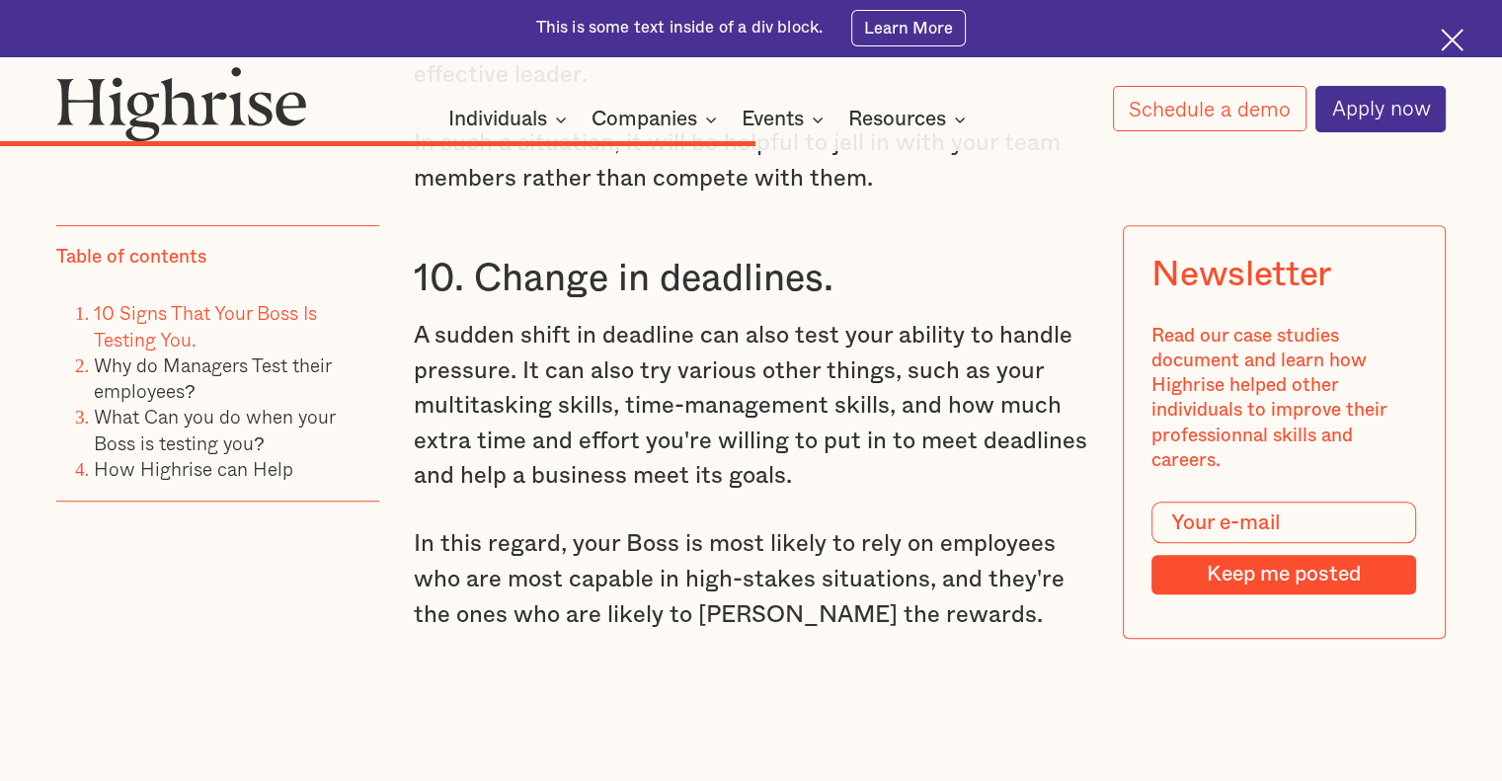
scroll to position [8691, 0]
